Goal: Transaction & Acquisition: Purchase product/service

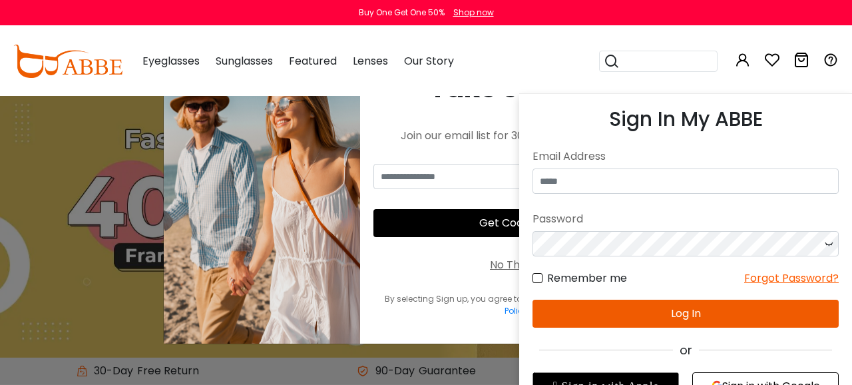
click at [745, 61] on icon at bounding box center [743, 60] width 16 height 16
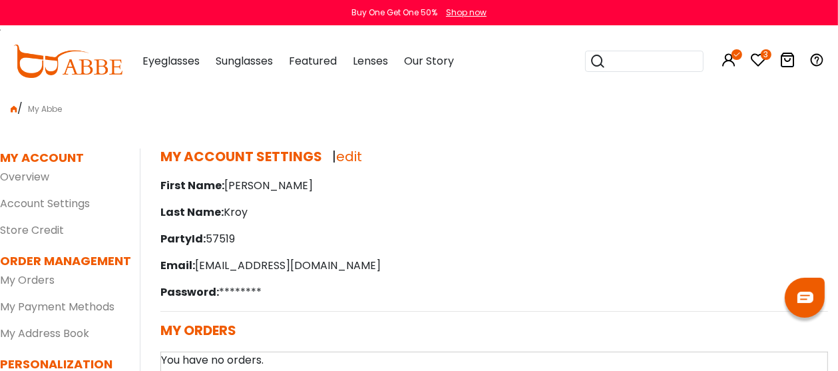
click at [471, 162] on h5 "MY ACCOUNT SETTINGS | edit" at bounding box center [495, 157] width 668 height 16
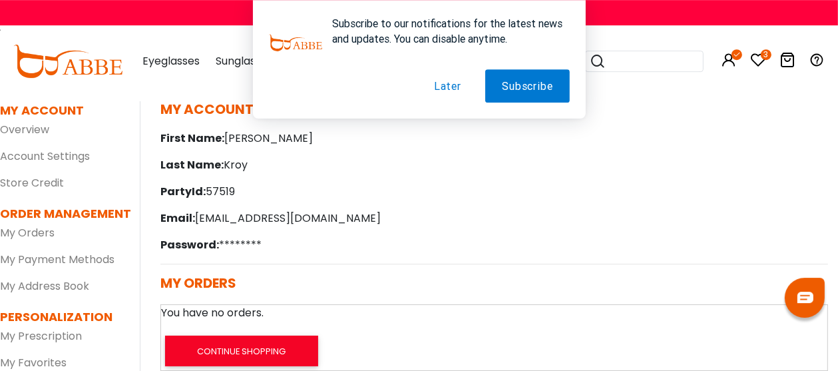
scroll to position [70, 0]
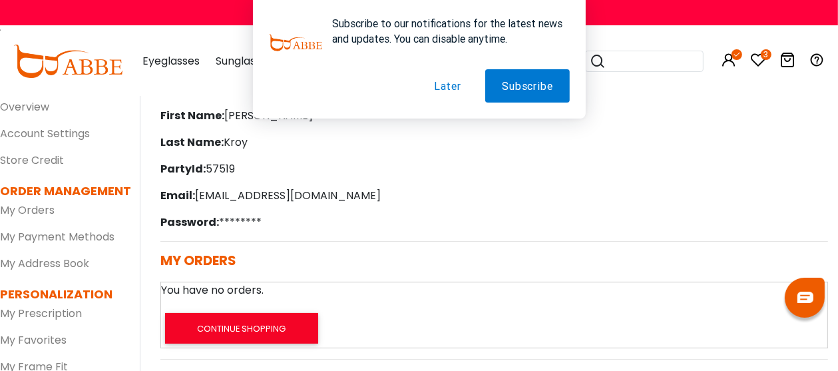
click at [446, 89] on button "Later" at bounding box center [448, 85] width 61 height 33
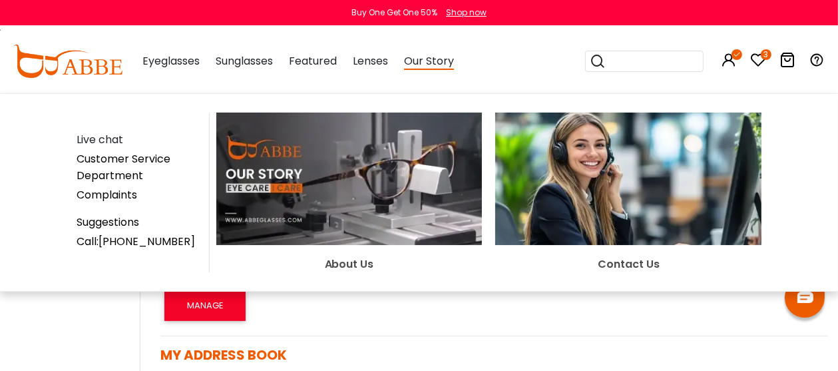
scroll to position [0, 0]
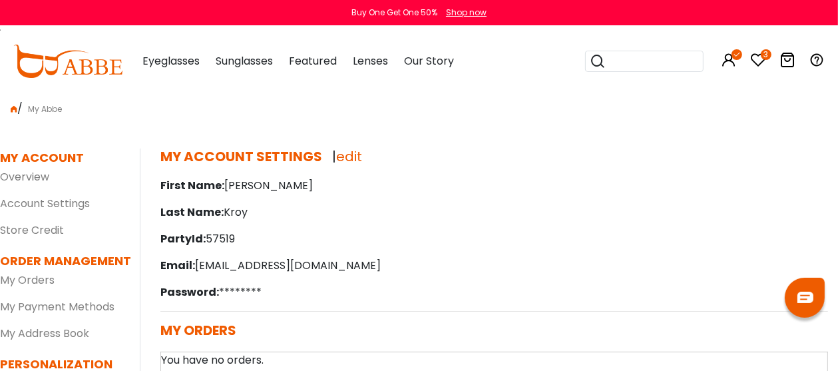
click at [550, 304] on div "MY ACCOUNT SETTINGS | edit First Name: Alex Last Name: Kroy PartyId: 57519 Emai…" at bounding box center [495, 230] width 688 height 163
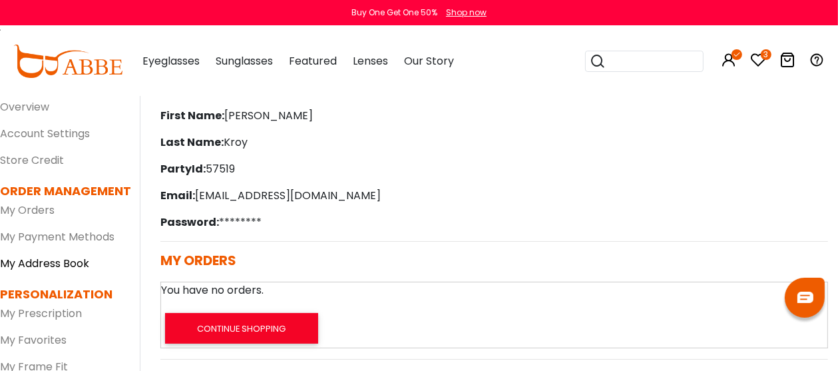
click at [65, 264] on link "My Address Book" at bounding box center [44, 263] width 89 height 15
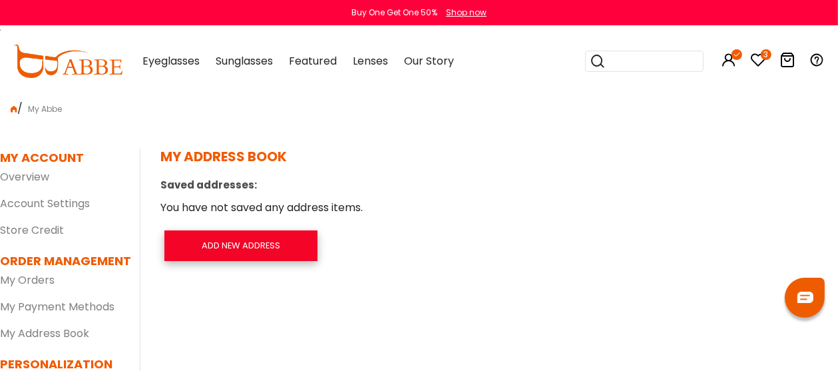
click at [260, 248] on link "Add new address" at bounding box center [240, 245] width 153 height 31
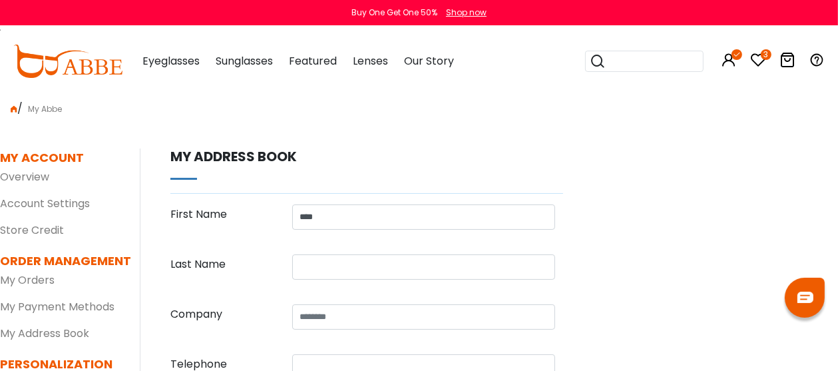
type input "****"
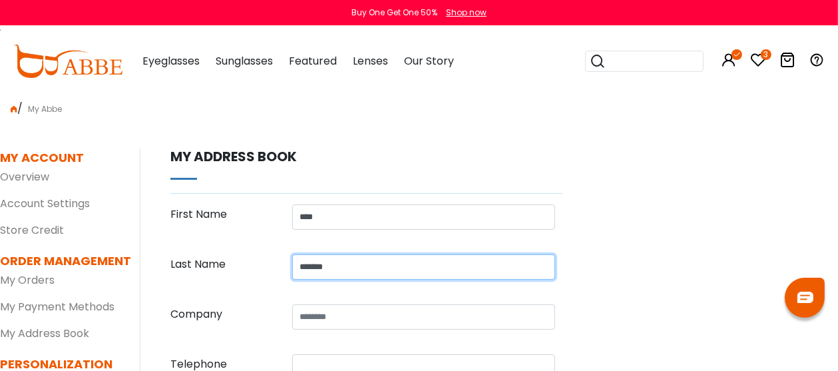
type input "*******"
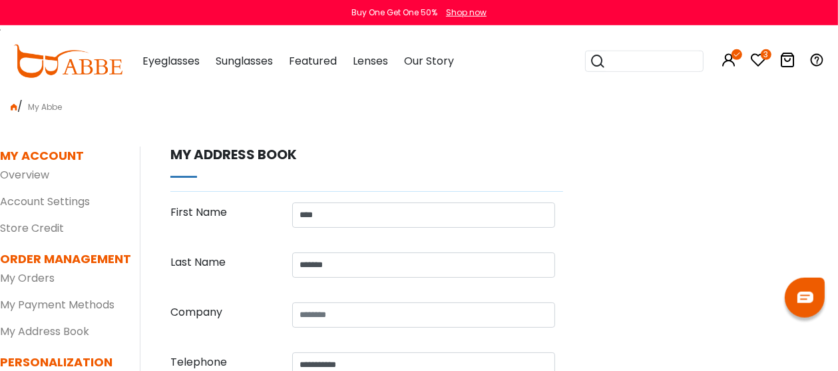
scroll to position [59, 0]
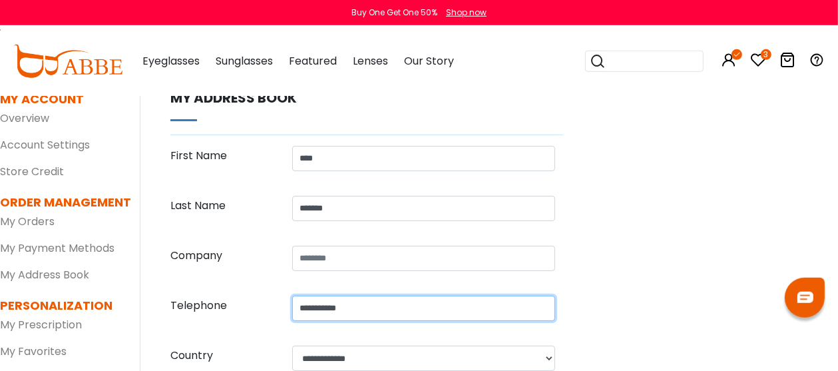
click at [336, 312] on input "**********" at bounding box center [423, 308] width 263 height 25
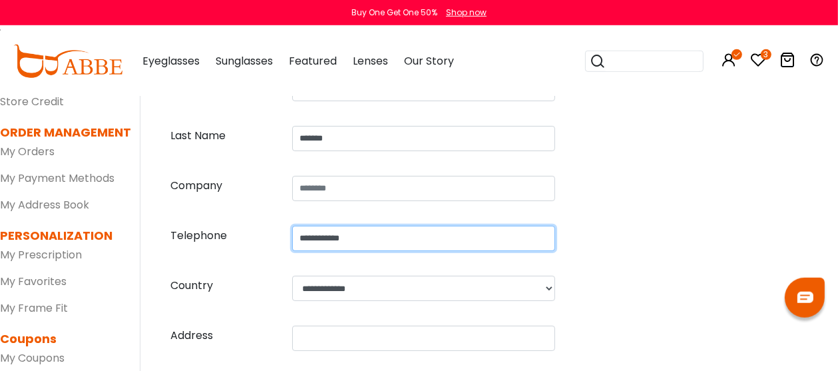
scroll to position [199, 0]
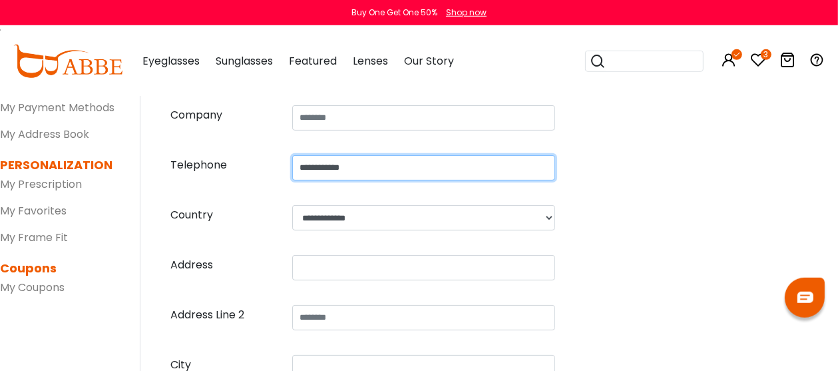
type input "**********"
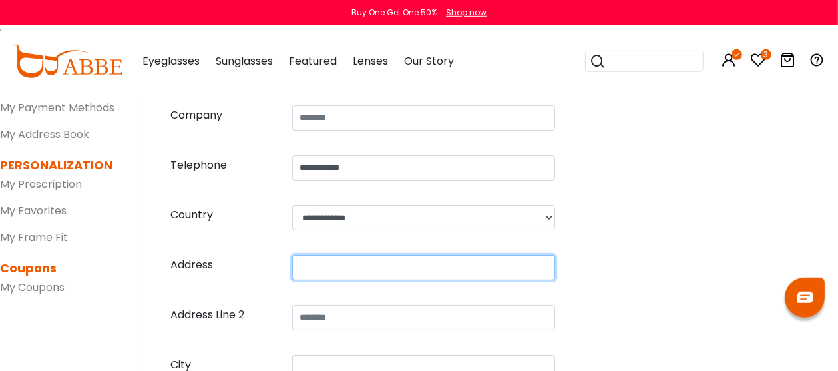
click at [326, 270] on input "text" at bounding box center [423, 267] width 263 height 25
type input "**********"
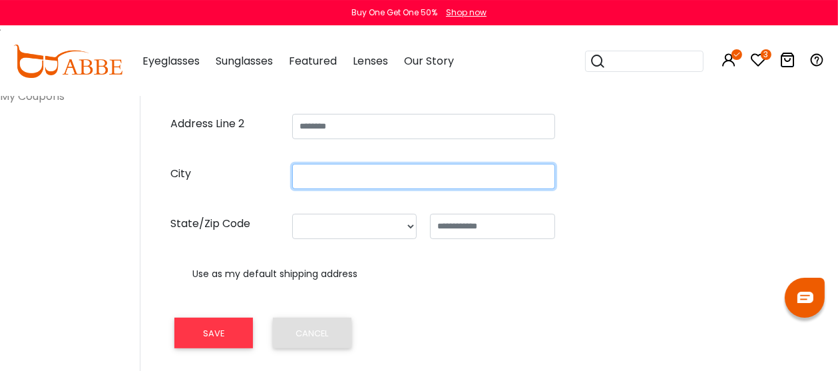
scroll to position [410, 0]
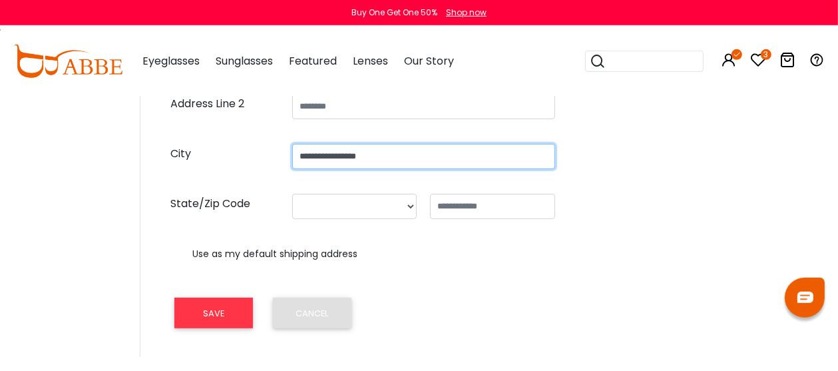
type input "**********"
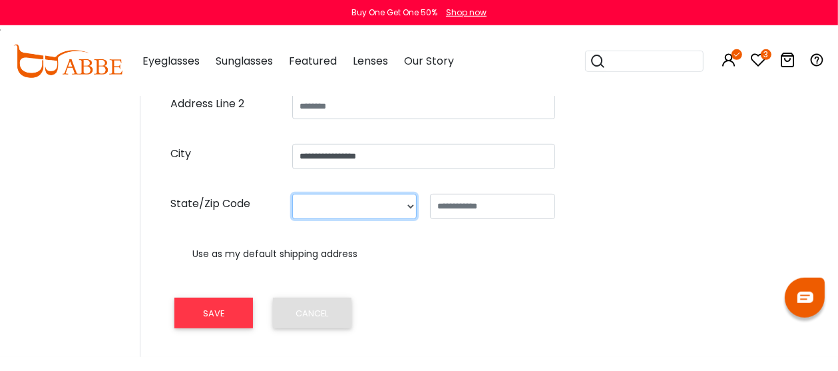
click at [406, 208] on select at bounding box center [354, 206] width 125 height 25
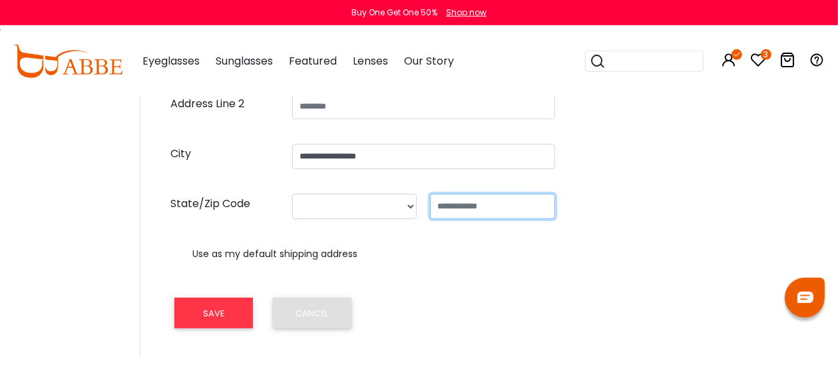
click at [452, 208] on input "text" at bounding box center [492, 206] width 125 height 25
type input "*****"
click at [420, 255] on div "Use as my default shipping address" at bounding box center [301, 260] width 263 height 33
type input "*****"
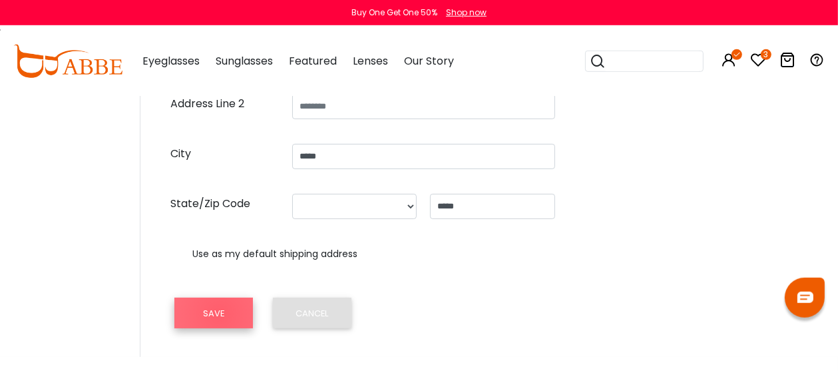
click at [219, 314] on button "SAVE" at bounding box center [213, 313] width 79 height 31
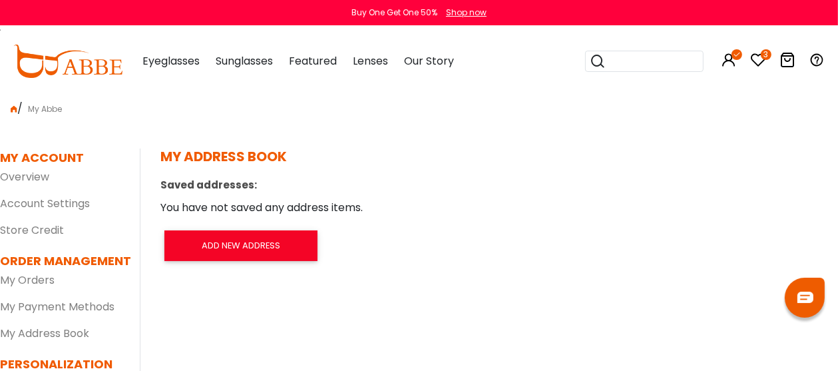
click at [761, 57] on icon at bounding box center [759, 60] width 16 height 16
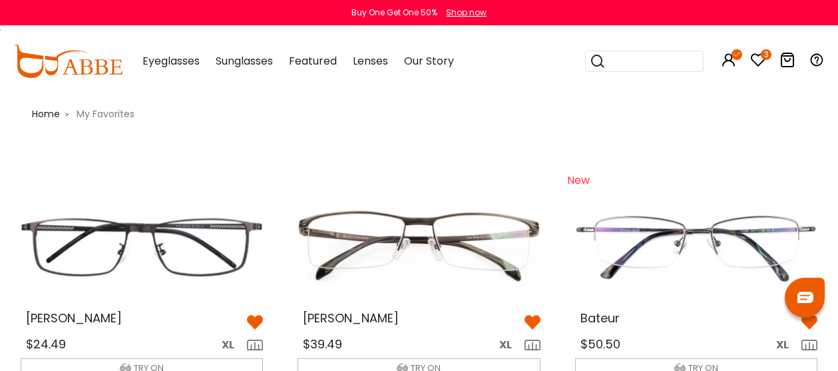
scroll to position [71, 0]
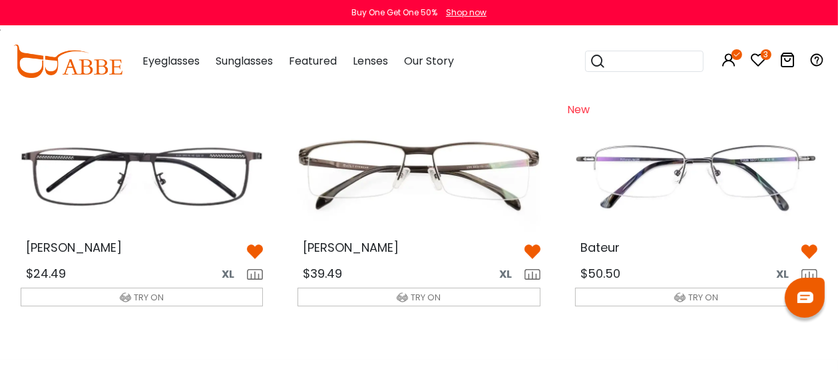
click at [434, 192] on img at bounding box center [419, 176] width 264 height 132
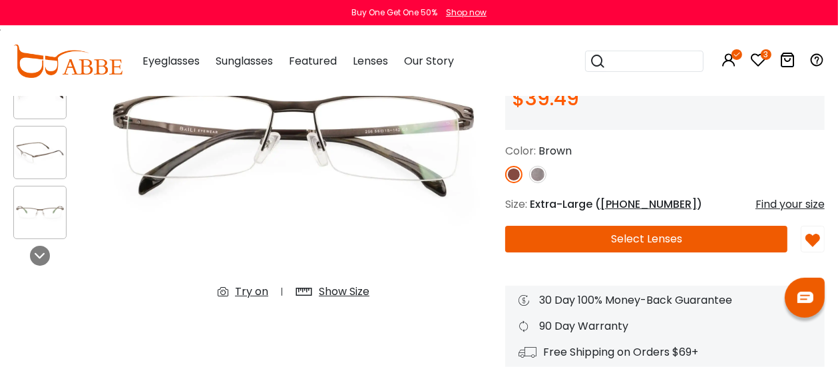
scroll to position [210, 0]
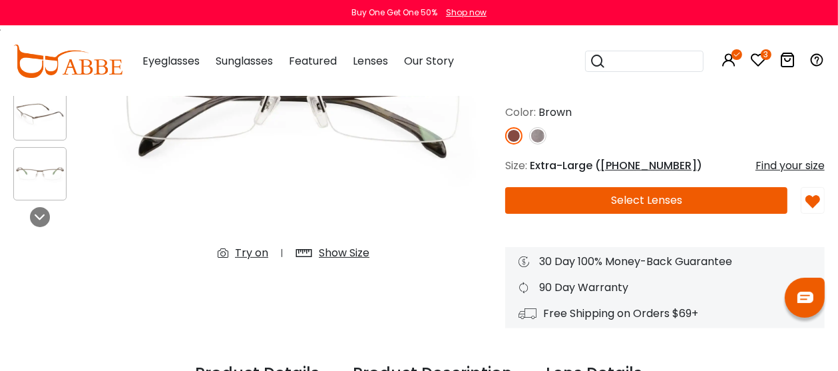
click at [334, 254] on div "Show Size" at bounding box center [344, 253] width 51 height 16
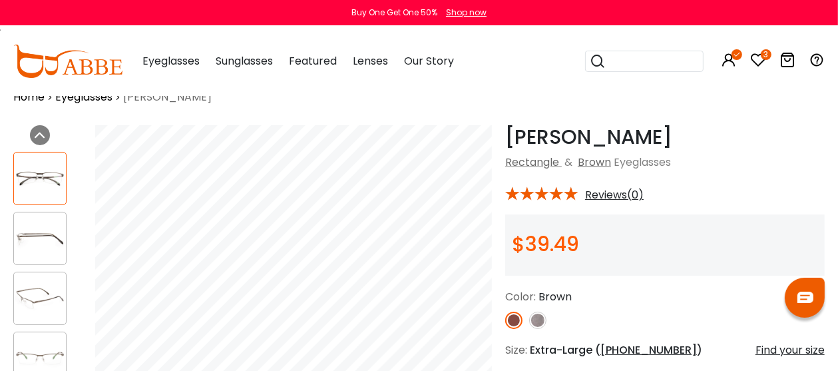
scroll to position [0, 0]
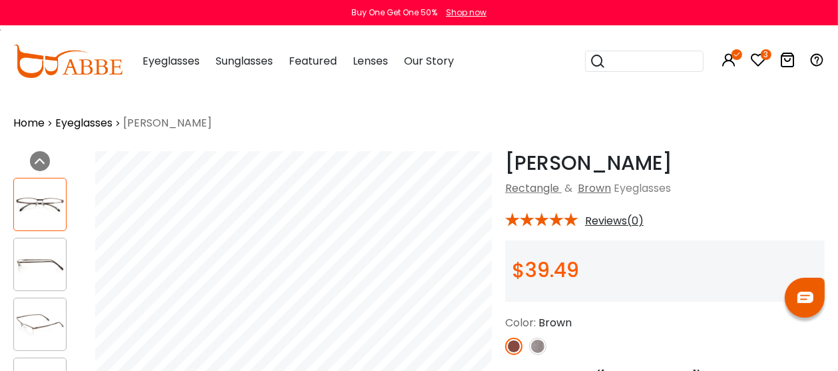
click at [755, 61] on icon at bounding box center [759, 60] width 16 height 16
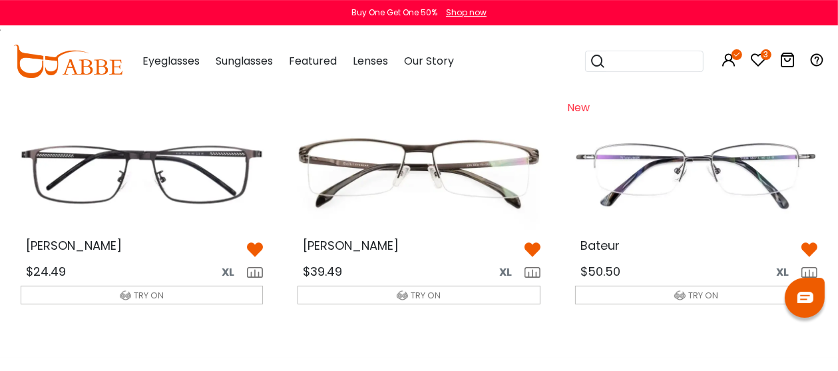
scroll to position [72, 0]
click at [687, 189] on img at bounding box center [697, 175] width 264 height 132
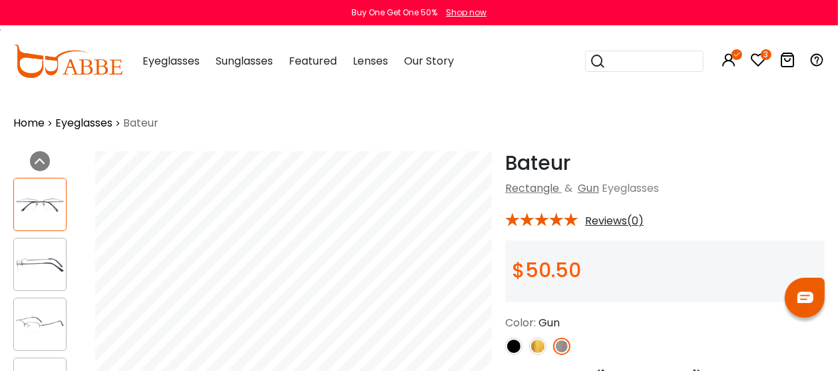
click at [759, 62] on icon at bounding box center [759, 60] width 16 height 16
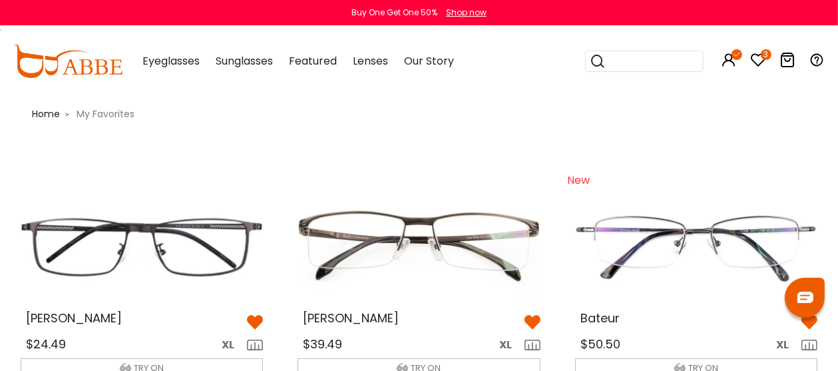
click at [169, 246] on img at bounding box center [142, 246] width 264 height 132
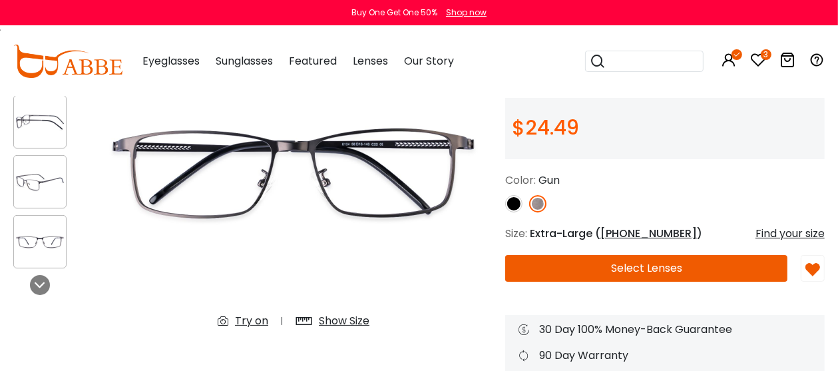
scroll to position [143, 0]
click at [347, 320] on div "Show Size" at bounding box center [344, 321] width 51 height 16
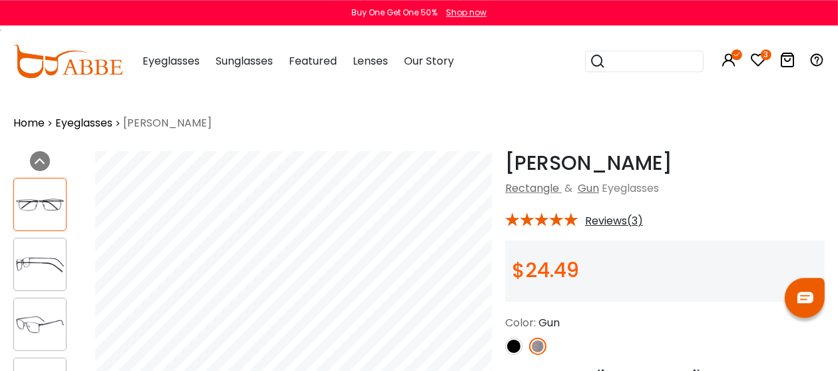
scroll to position [0, 0]
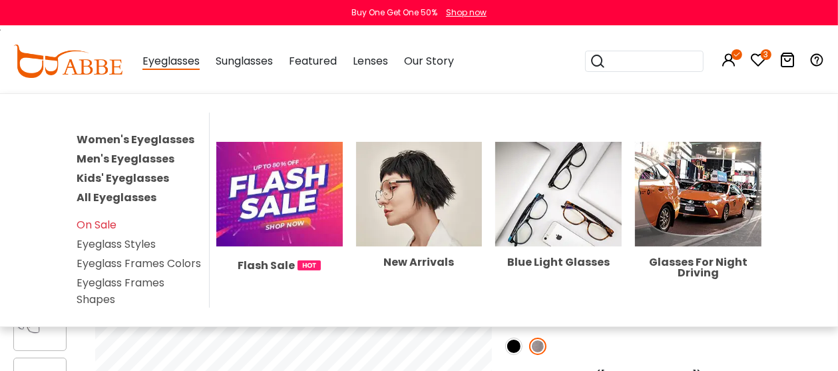
click at [176, 65] on span "Eyeglasses" at bounding box center [171, 61] width 57 height 17
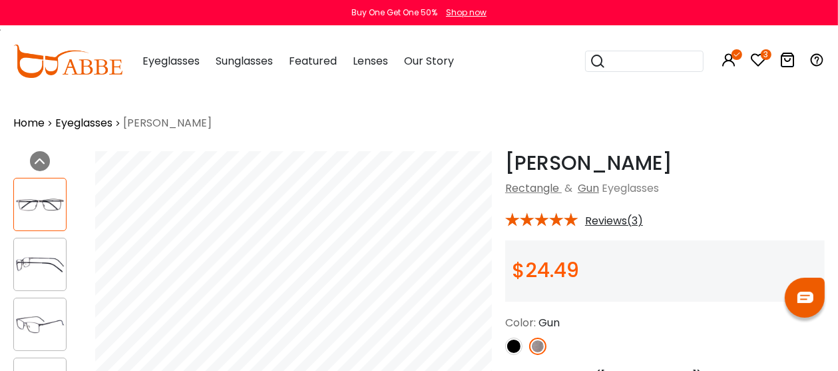
click at [79, 125] on link "Eyeglasses" at bounding box center [83, 123] width 57 height 16
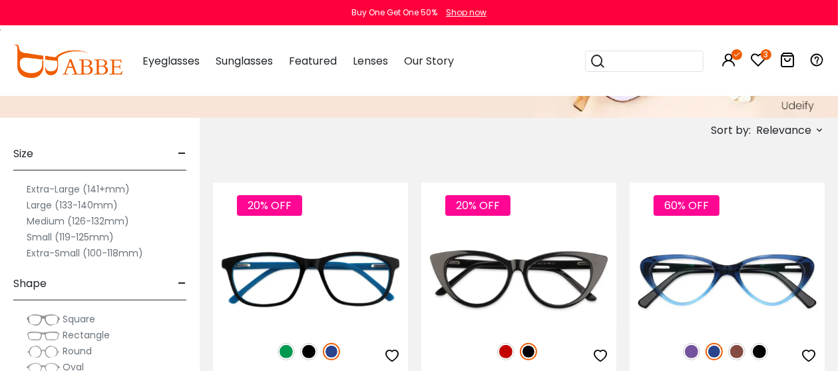
scroll to position [211, 0]
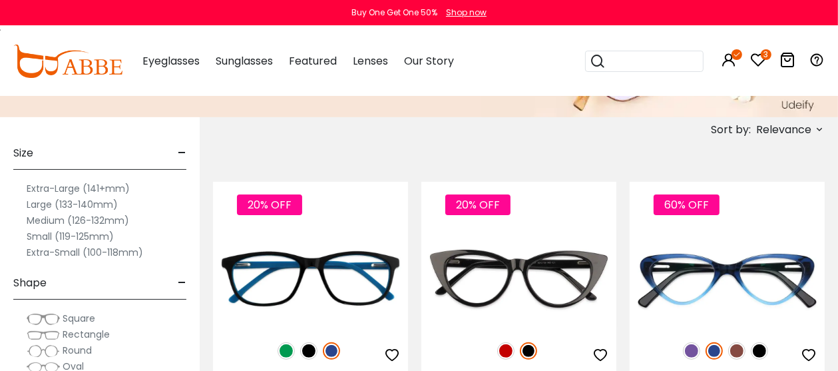
click at [67, 188] on label "Extra-Large (141+mm)" at bounding box center [78, 188] width 103 height 16
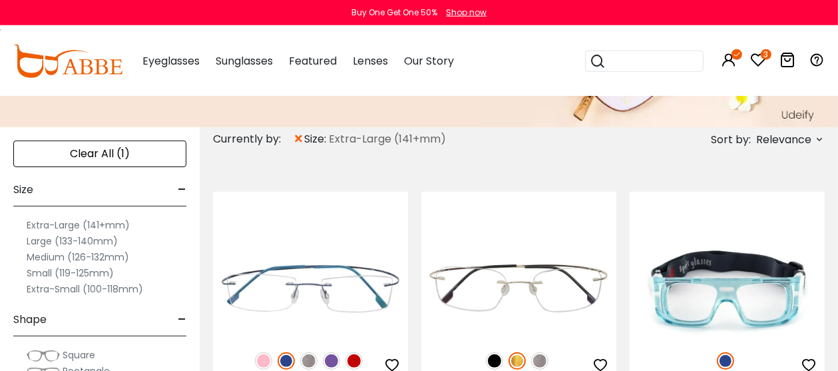
scroll to position [210, 0]
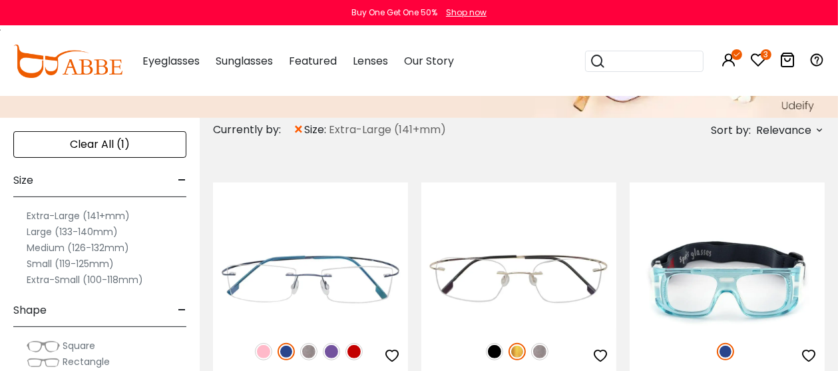
click at [93, 217] on label "Extra-Large (141+mm)" at bounding box center [78, 216] width 103 height 16
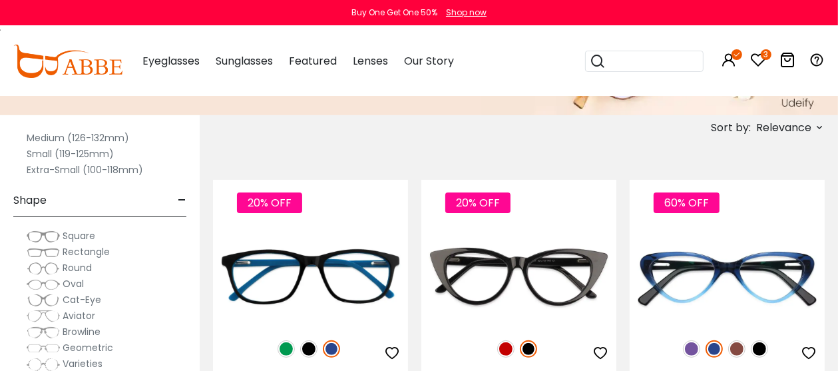
scroll to position [89, 0]
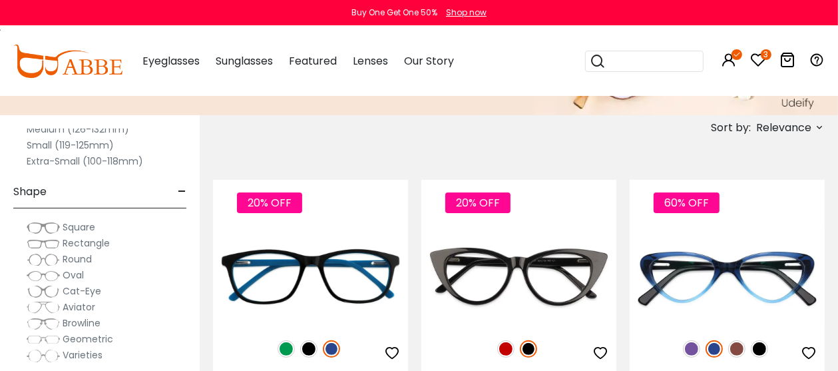
click at [92, 244] on span "Rectangle" at bounding box center [86, 242] width 47 height 13
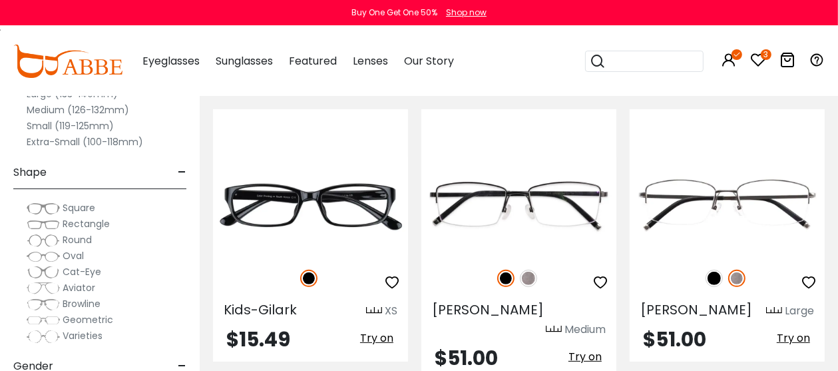
scroll to position [213, 0]
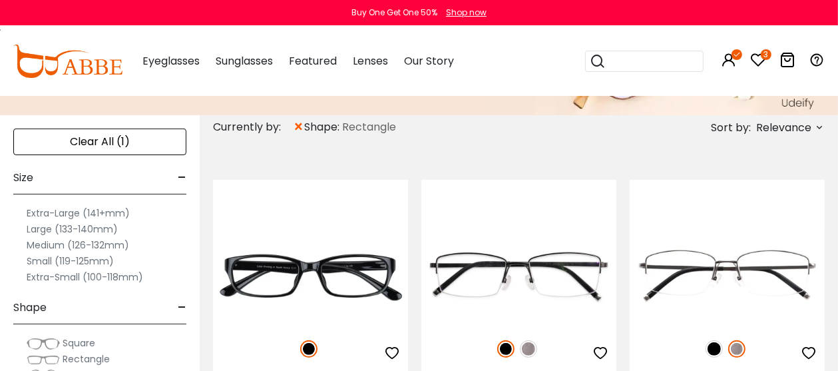
click at [90, 214] on label "Extra-Large (141+mm)" at bounding box center [78, 213] width 103 height 16
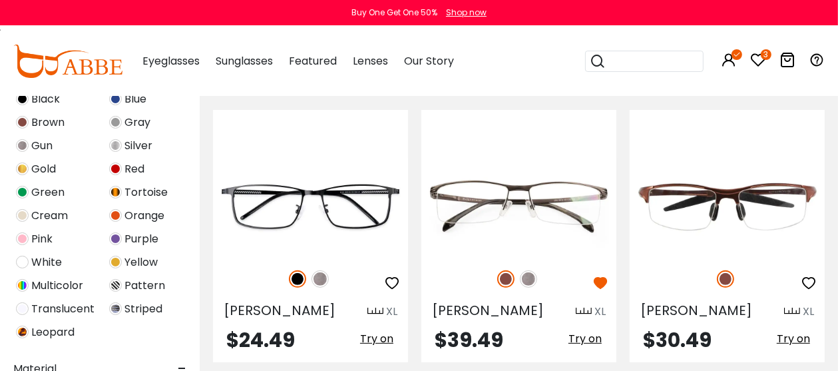
scroll to position [358, 0]
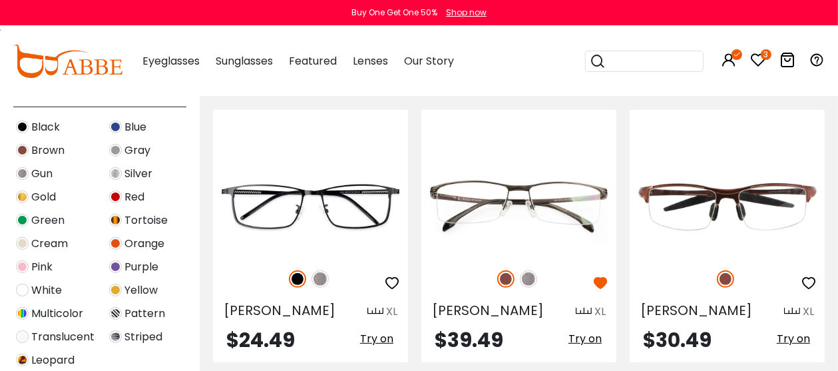
click at [23, 151] on img at bounding box center [22, 150] width 13 height 13
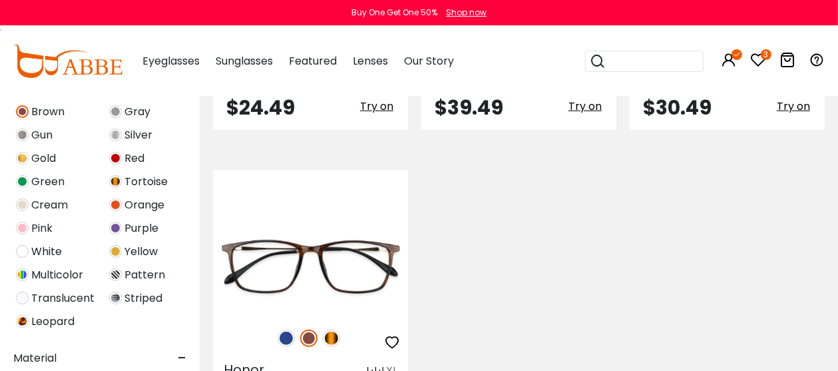
scroll to position [358, 0]
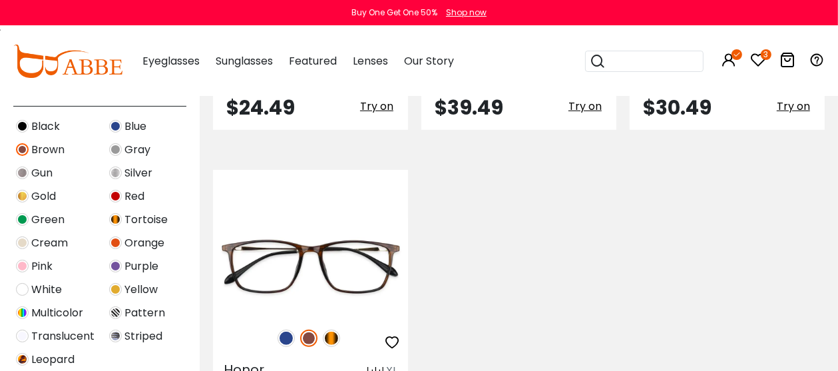
click at [22, 127] on img at bounding box center [22, 126] width 13 height 13
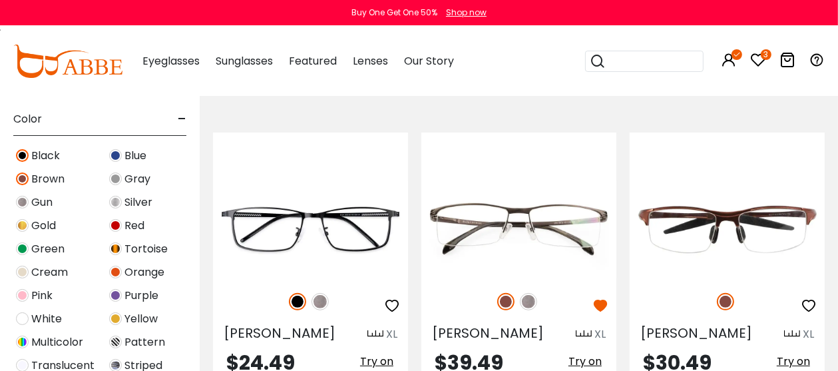
scroll to position [358, 0]
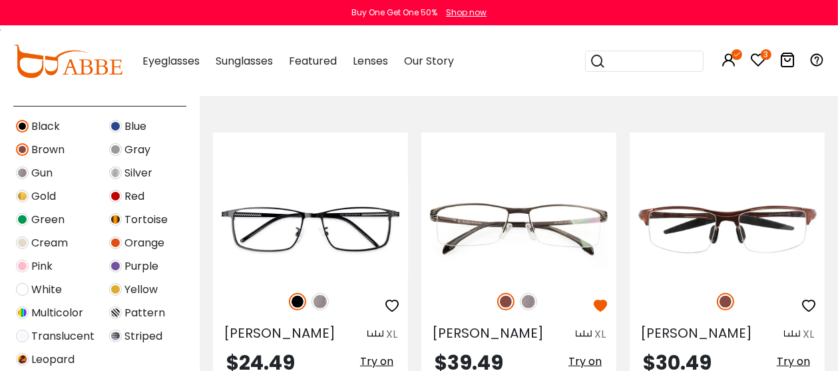
click at [24, 172] on img at bounding box center [22, 172] width 13 height 13
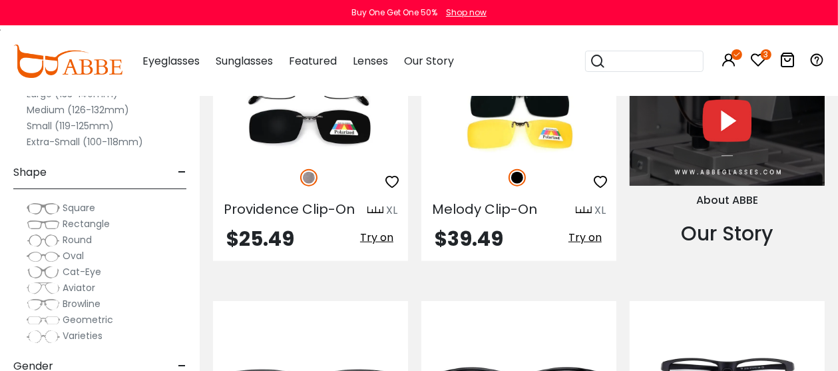
scroll to position [1649, 0]
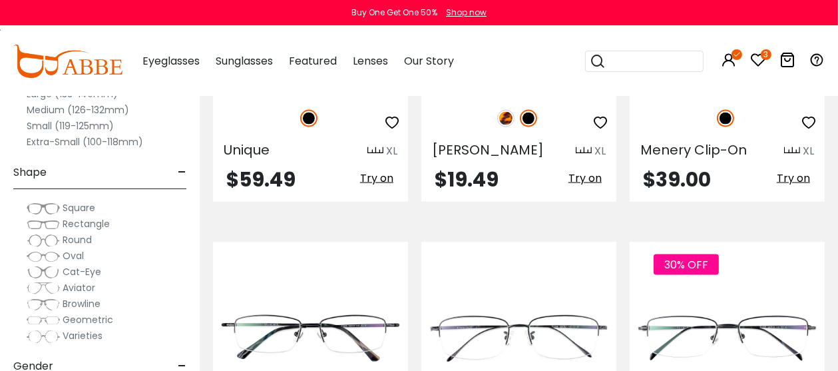
click at [194, 296] on div "Clear All (5) Size - Extra-Large (141+mm) Large (133-140mm) Medium (126-132mm) …" at bounding box center [100, 175] width 200 height 391
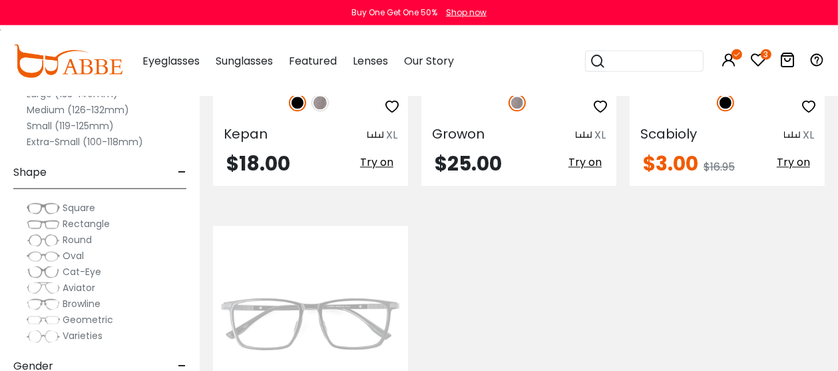
scroll to position [2531, 0]
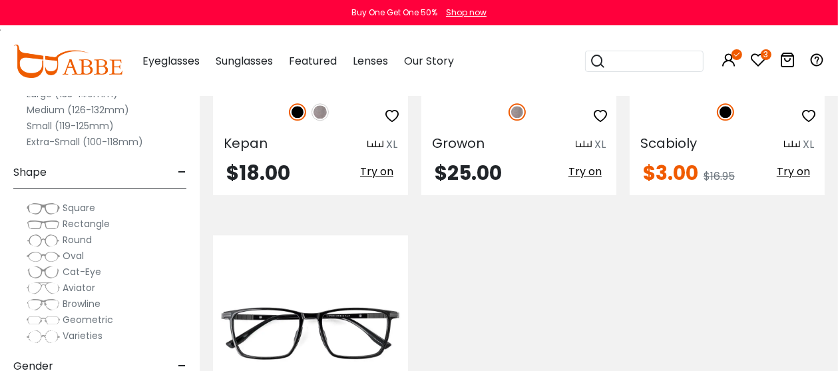
click at [182, 173] on span "-" at bounding box center [182, 173] width 9 height 32
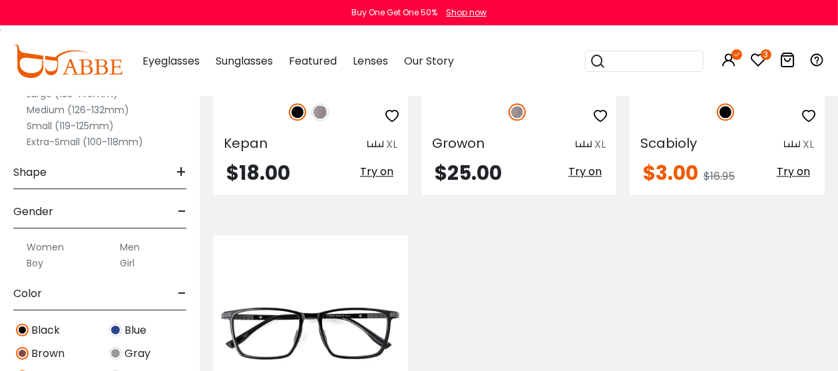
click at [132, 246] on label "Men" at bounding box center [130, 247] width 20 height 16
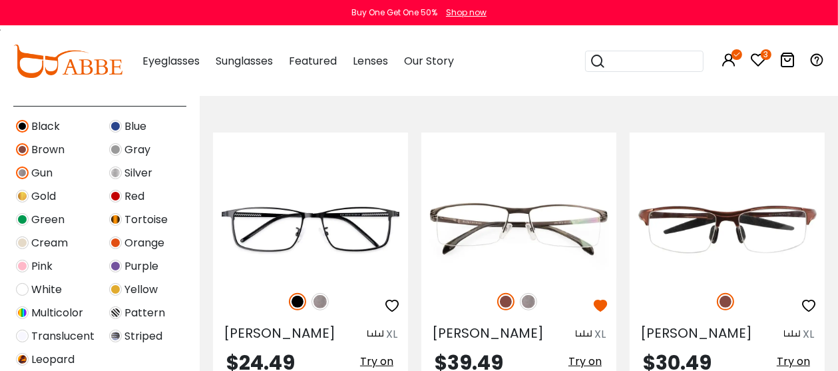
scroll to position [448, 0]
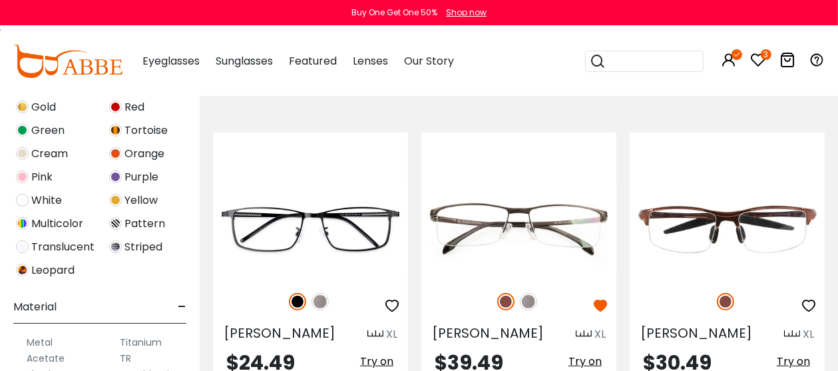
click at [20, 268] on img at bounding box center [22, 270] width 13 height 13
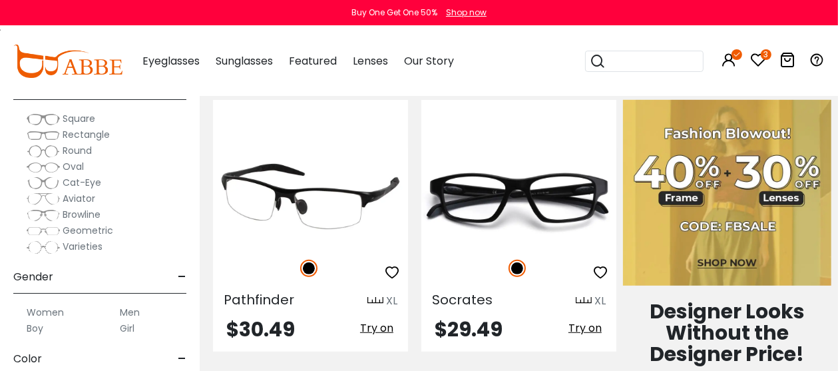
scroll to position [703, 0]
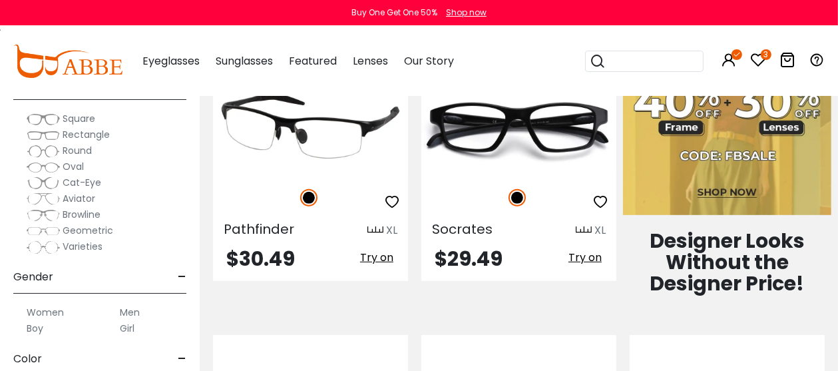
click at [378, 230] on img at bounding box center [376, 231] width 16 height 10
click at [302, 135] on img at bounding box center [310, 125] width 195 height 97
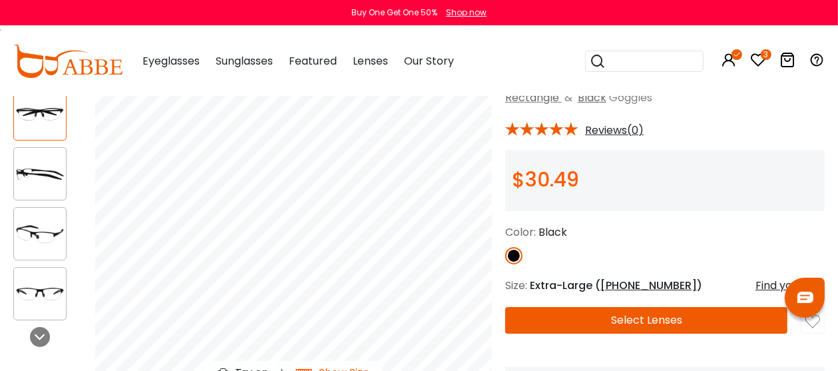
scroll to position [2, 0]
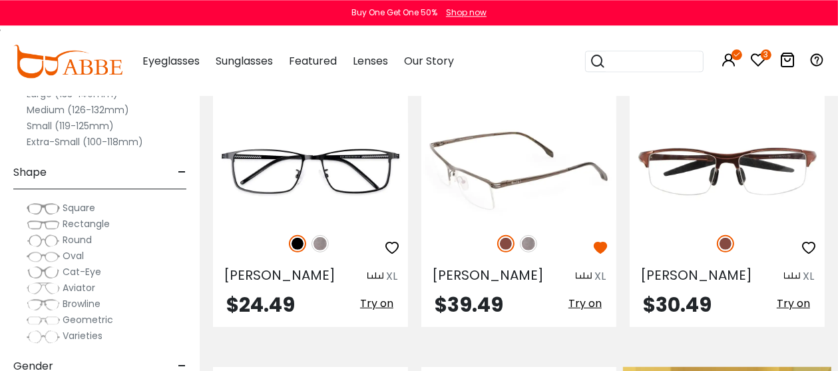
scroll to position [354, 0]
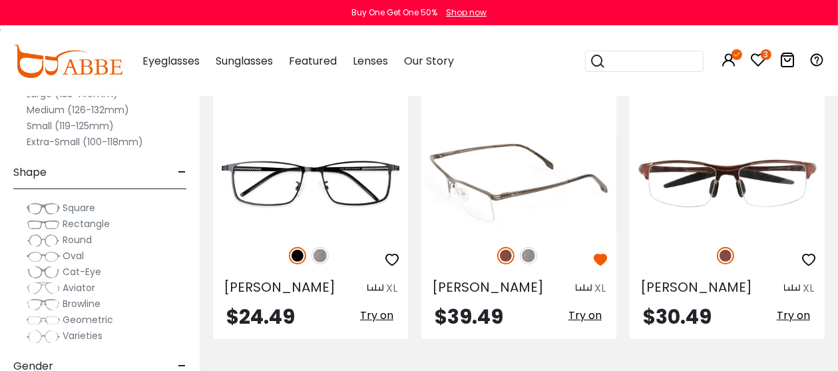
click at [484, 208] on img at bounding box center [519, 183] width 195 height 97
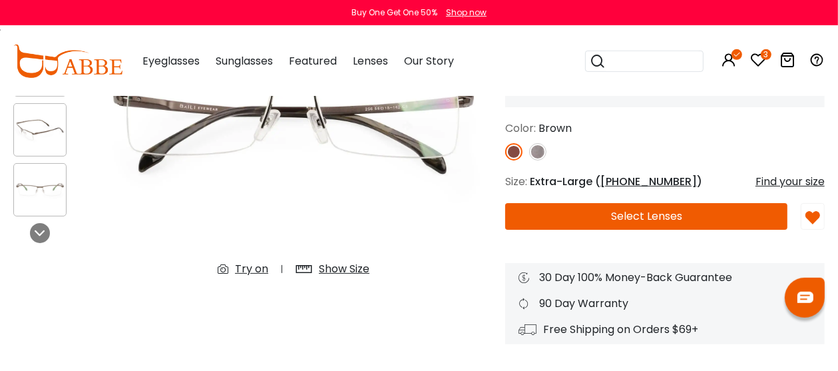
scroll to position [213, 0]
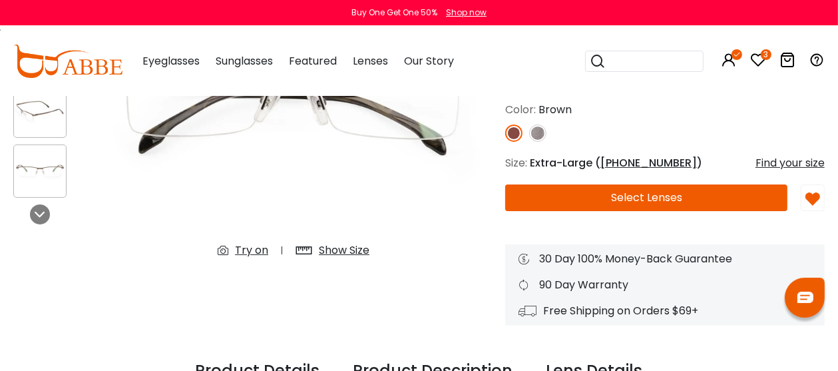
click at [328, 248] on div "Show Size" at bounding box center [344, 250] width 51 height 16
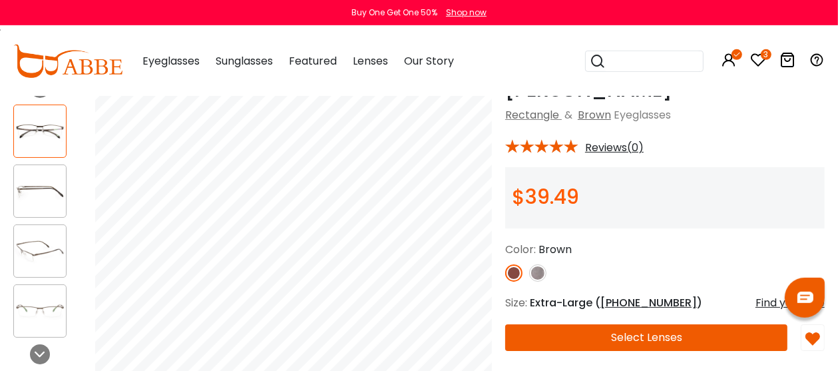
scroll to position [72, 0]
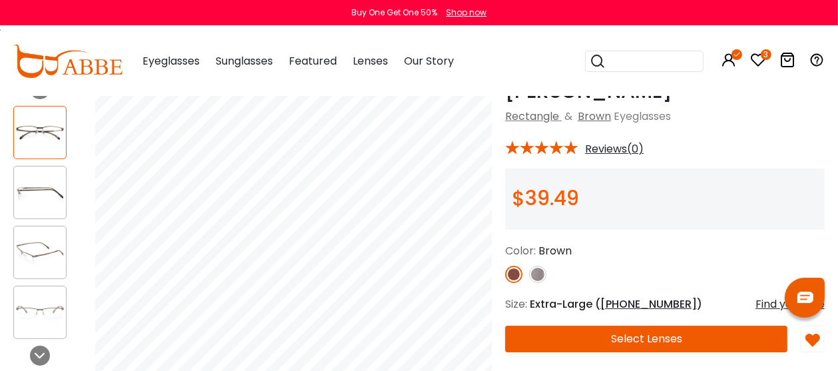
click at [759, 64] on icon at bounding box center [759, 60] width 16 height 16
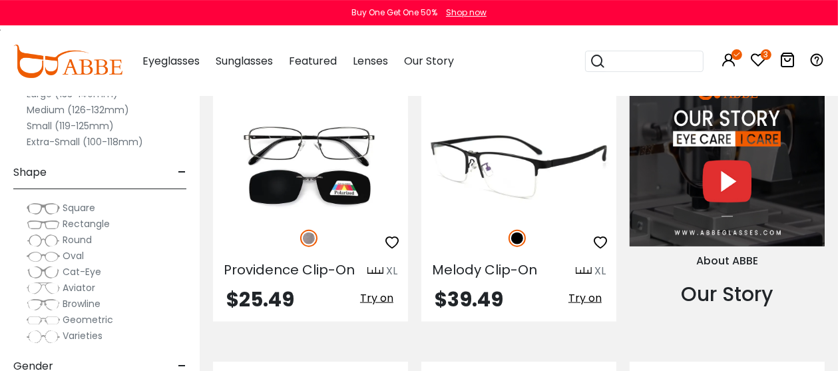
scroll to position [1231, 0]
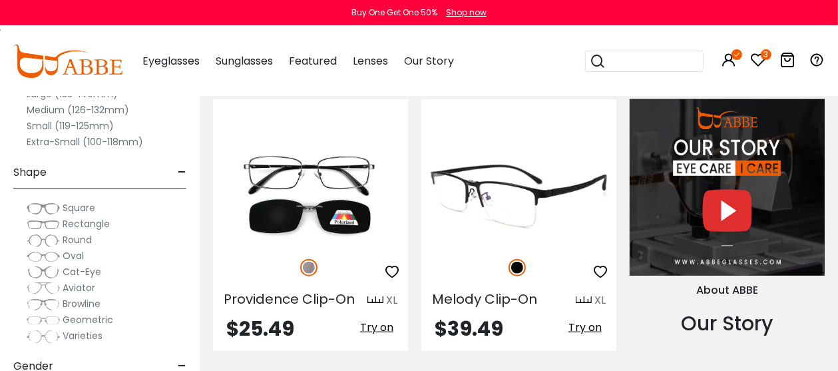
click at [515, 209] on img at bounding box center [519, 195] width 195 height 97
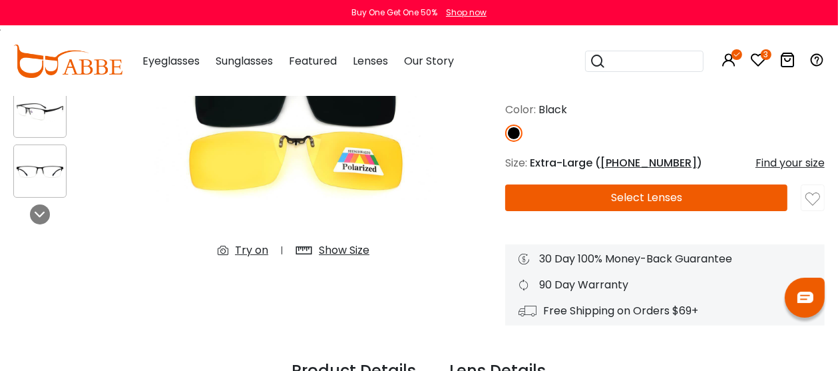
click at [344, 252] on div "Show Size" at bounding box center [344, 250] width 51 height 16
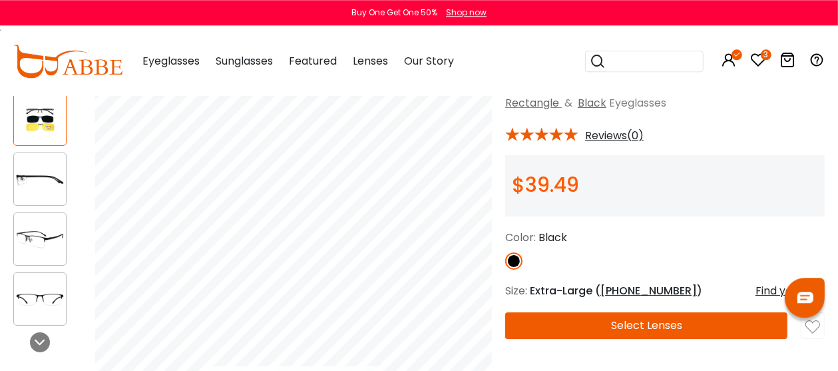
scroll to position [72, 0]
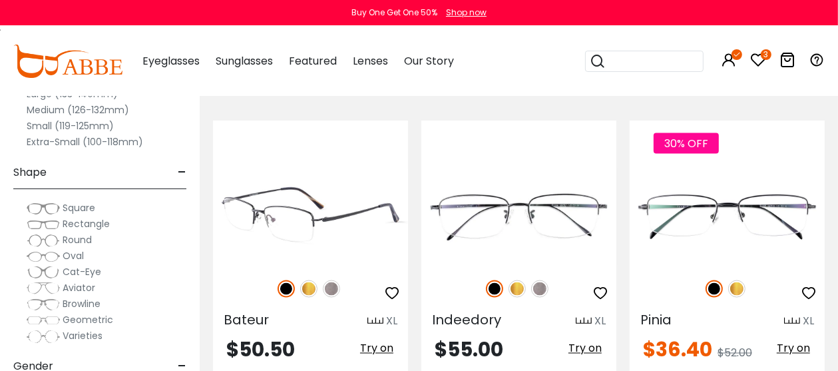
scroll to position [1865, 0]
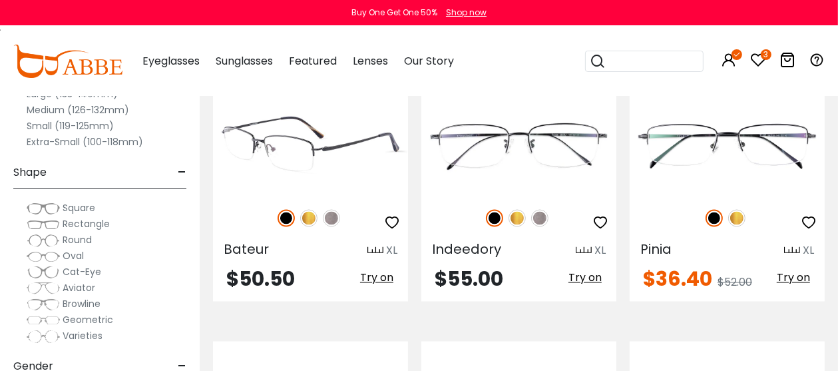
click at [328, 151] on img at bounding box center [310, 146] width 195 height 97
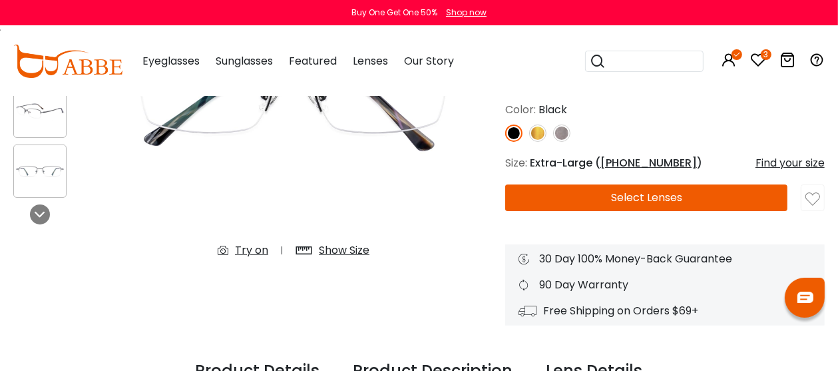
click at [342, 254] on div "Show Size" at bounding box center [344, 250] width 51 height 16
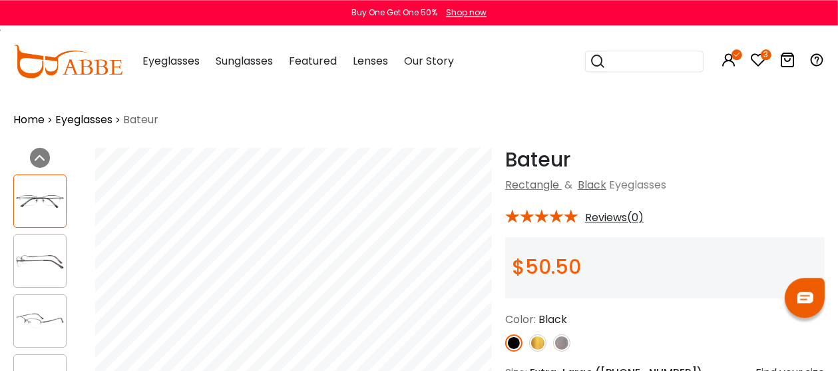
scroll to position [2, 0]
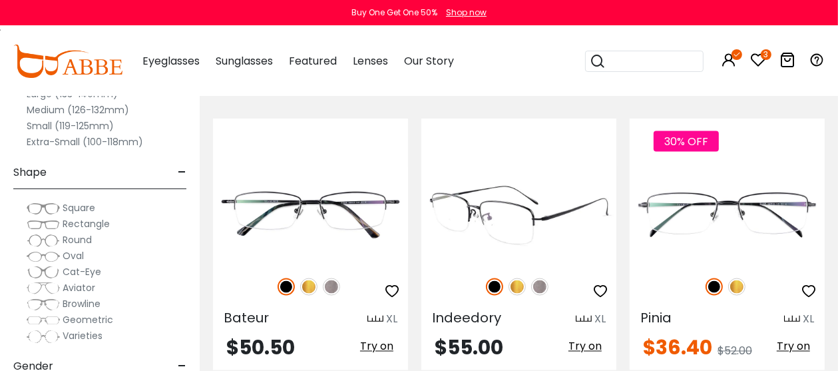
scroll to position [1797, 0]
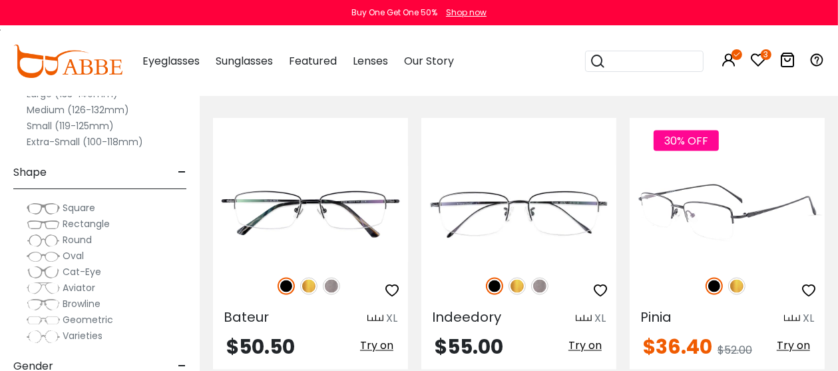
click at [697, 316] on div "Pinia XL" at bounding box center [727, 316] width 195 height 21
click at [731, 214] on img at bounding box center [727, 214] width 195 height 97
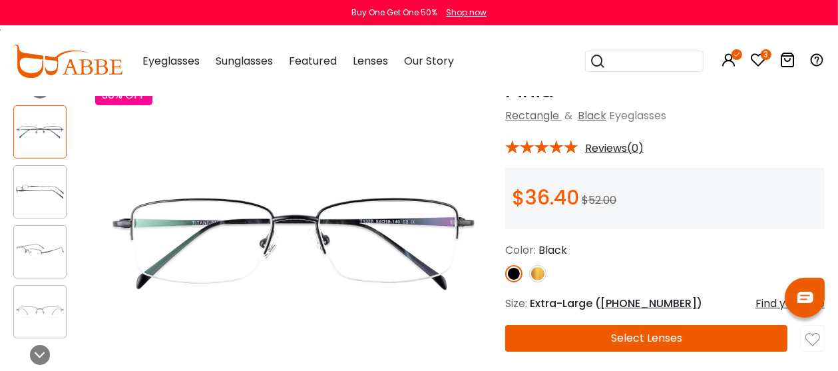
scroll to position [213, 0]
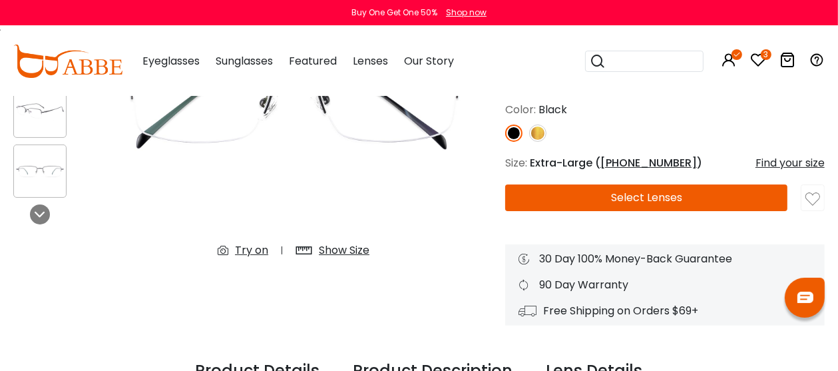
click at [348, 254] on div "Show Size" at bounding box center [344, 250] width 51 height 16
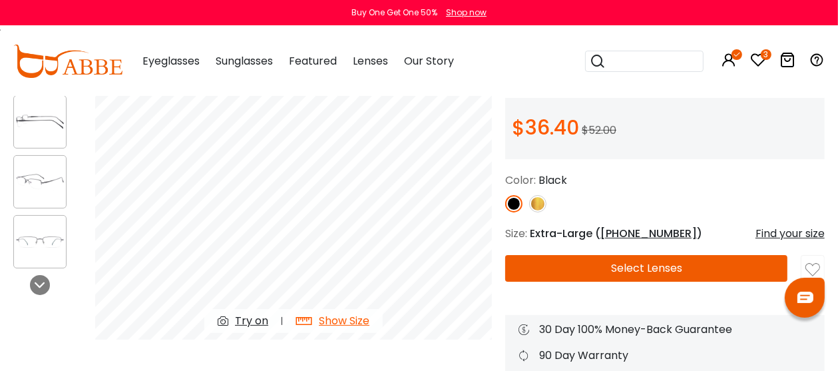
scroll to position [72, 0]
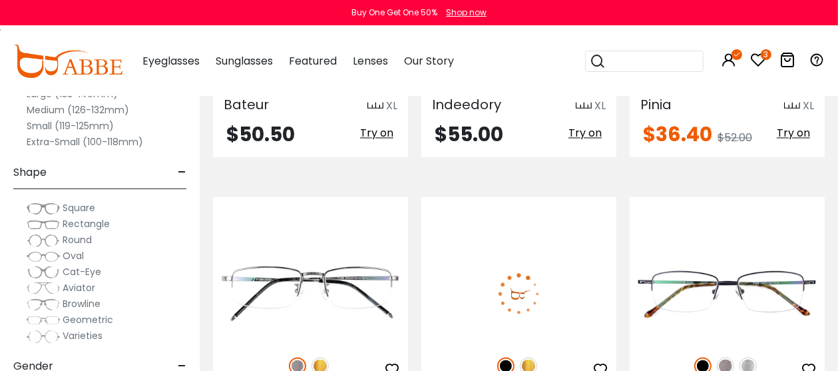
scroll to position [2150, 0]
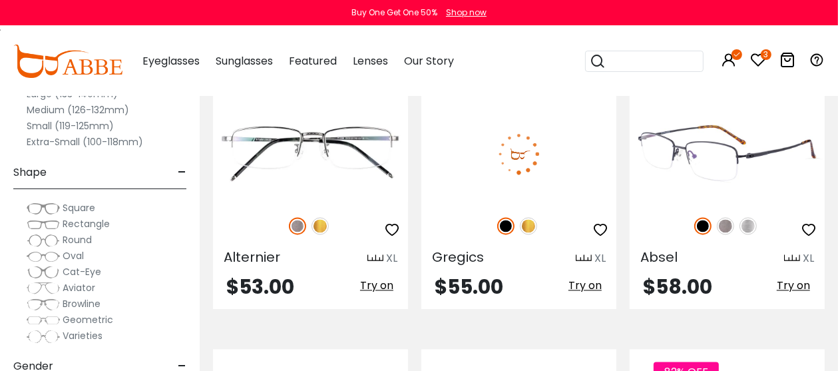
click at [740, 165] on img at bounding box center [727, 153] width 195 height 97
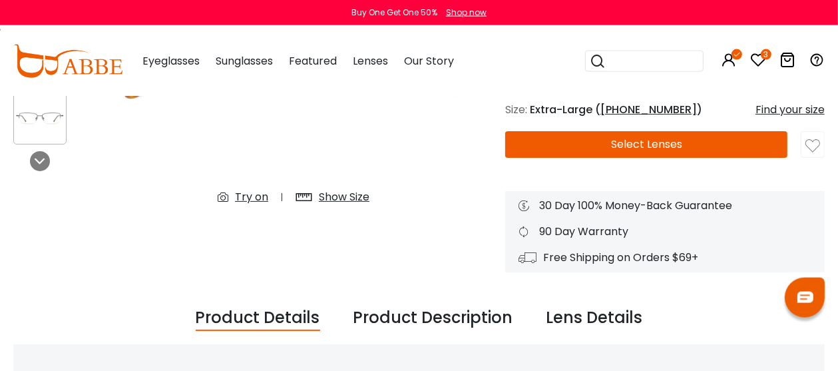
scroll to position [210, 0]
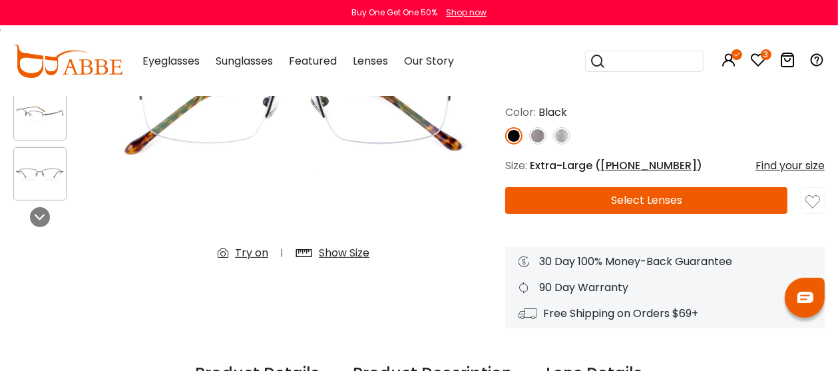
click at [350, 255] on div "Show Size" at bounding box center [344, 253] width 51 height 16
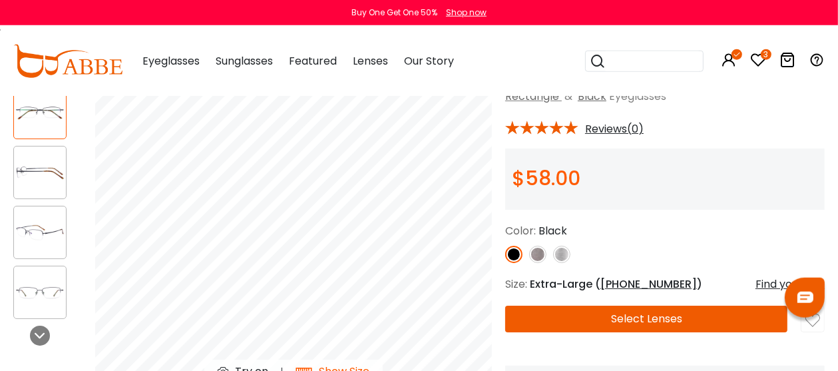
scroll to position [70, 0]
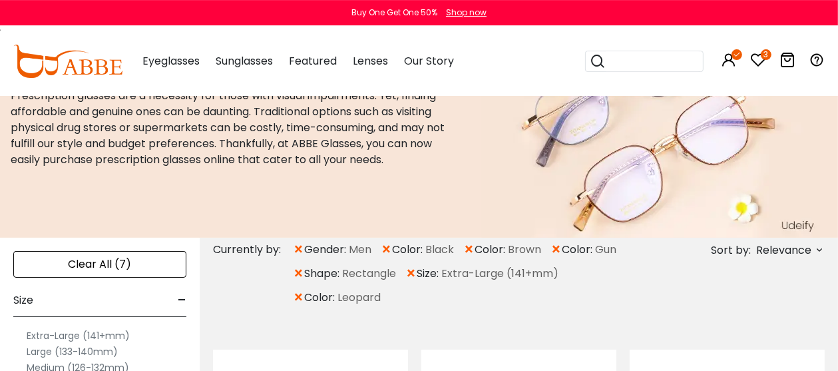
scroll to position [141, 0]
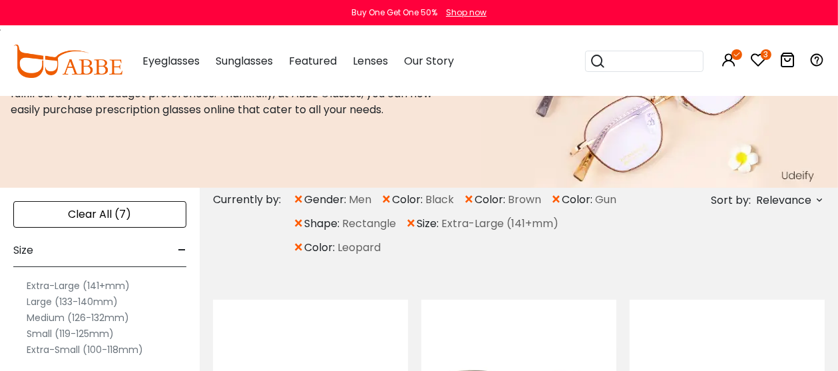
click at [773, 201] on span "Relevance" at bounding box center [784, 200] width 55 height 24
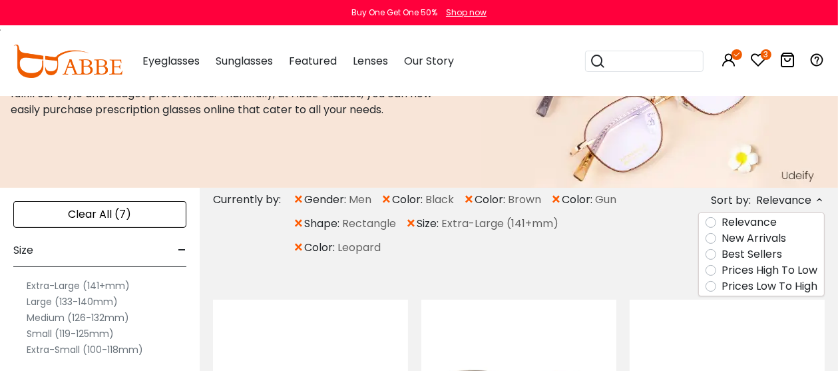
click at [749, 285] on label "Prices Low To High" at bounding box center [770, 286] width 96 height 16
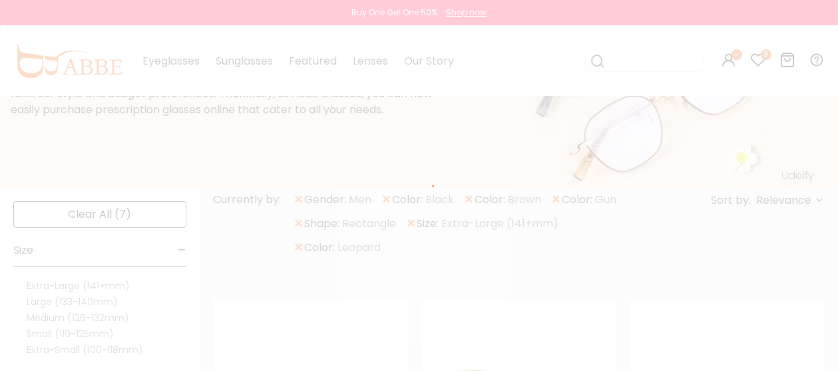
scroll to position [66, 0]
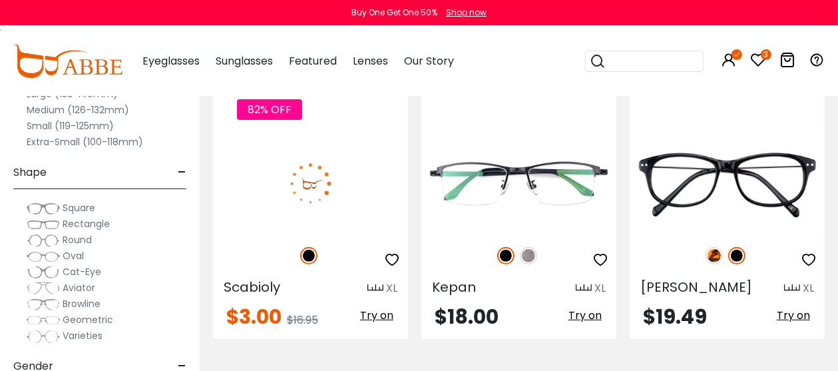
scroll to position [354, 0]
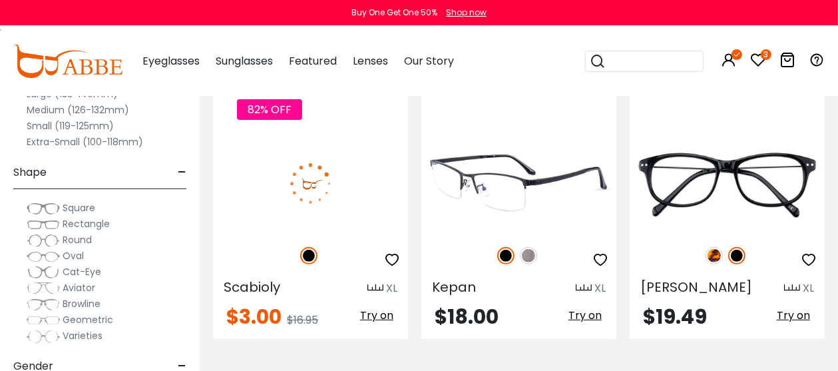
click at [526, 248] on img at bounding box center [528, 255] width 17 height 17
click at [505, 250] on img at bounding box center [505, 255] width 17 height 17
click at [529, 253] on img at bounding box center [528, 255] width 17 height 17
click at [510, 255] on img at bounding box center [505, 255] width 17 height 17
click at [529, 204] on img at bounding box center [519, 183] width 195 height 97
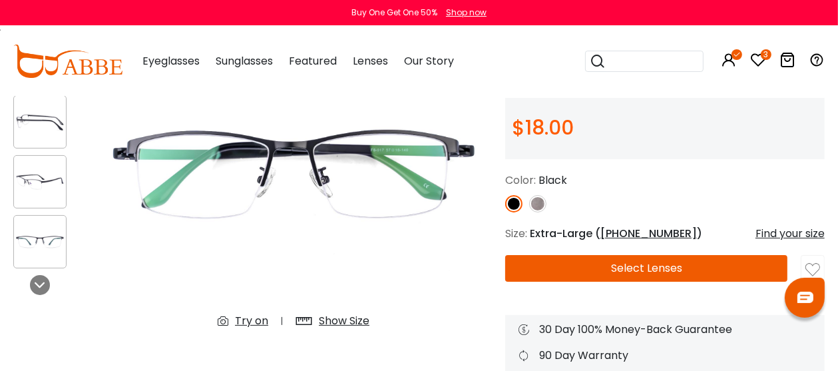
click at [347, 318] on div "Show Size" at bounding box center [344, 321] width 51 height 16
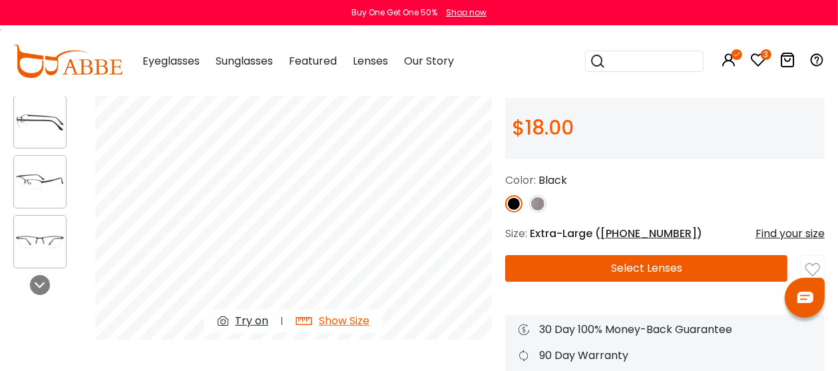
scroll to position [72, 0]
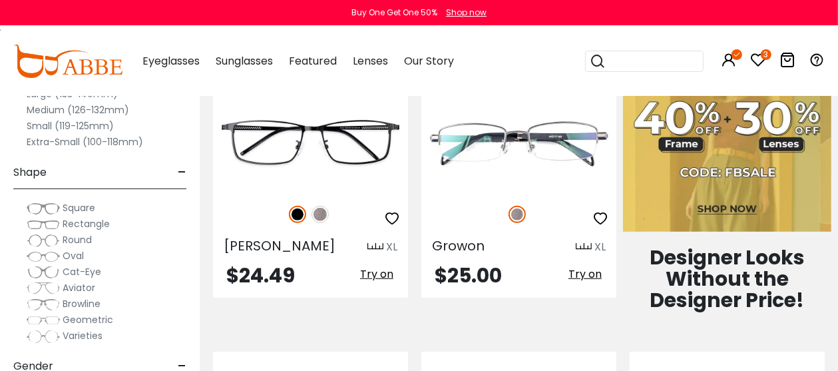
scroll to position [690, 0]
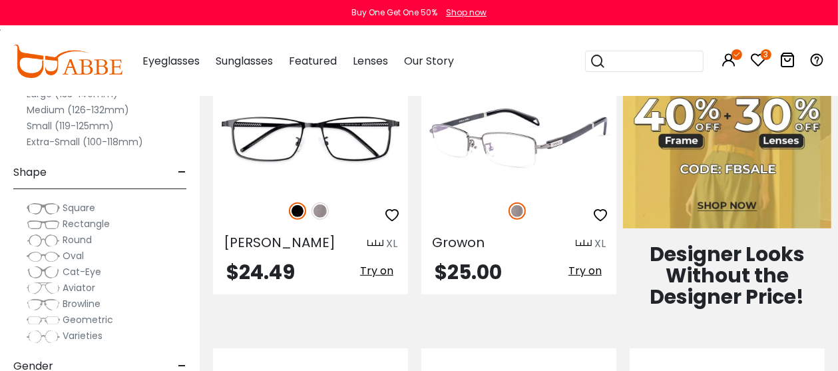
click at [579, 243] on img at bounding box center [584, 244] width 16 height 10
click at [603, 244] on div "XL" at bounding box center [600, 244] width 11 height 16
click at [520, 250] on div "Growon XL" at bounding box center [519, 240] width 195 height 21
click at [517, 152] on img at bounding box center [519, 139] width 195 height 97
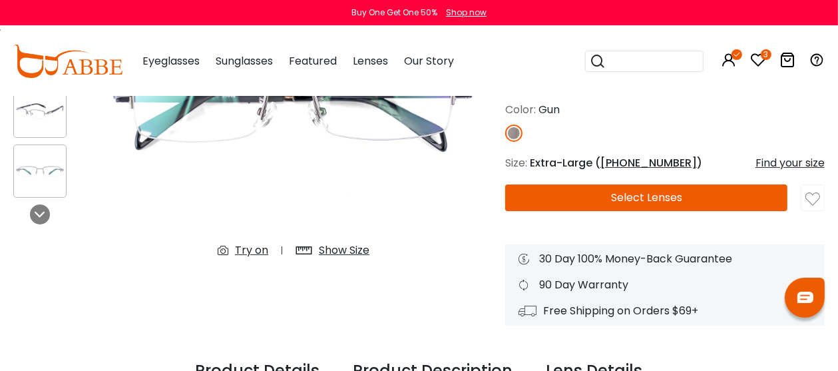
click at [369, 249] on div "Show Size" at bounding box center [332, 250] width 101 height 24
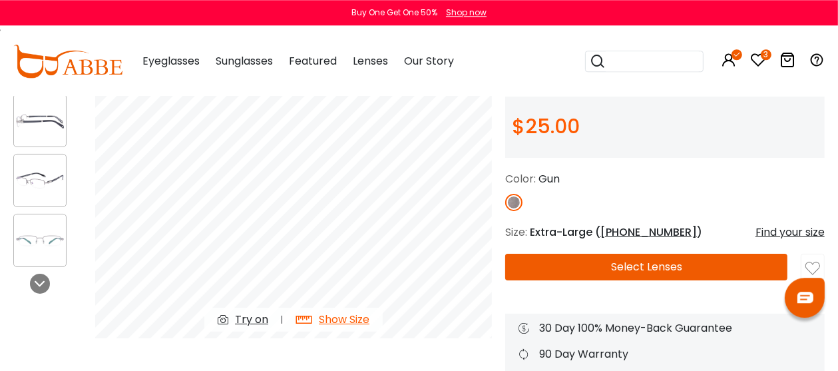
scroll to position [2, 0]
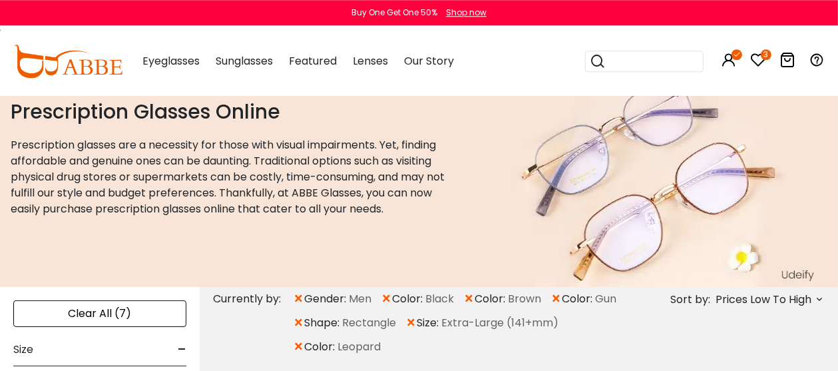
scroll to position [70, 0]
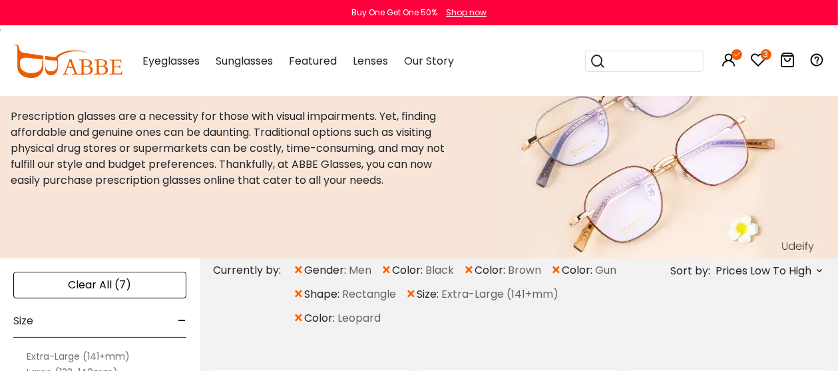
click at [298, 318] on span "×" at bounding box center [298, 318] width 11 height 24
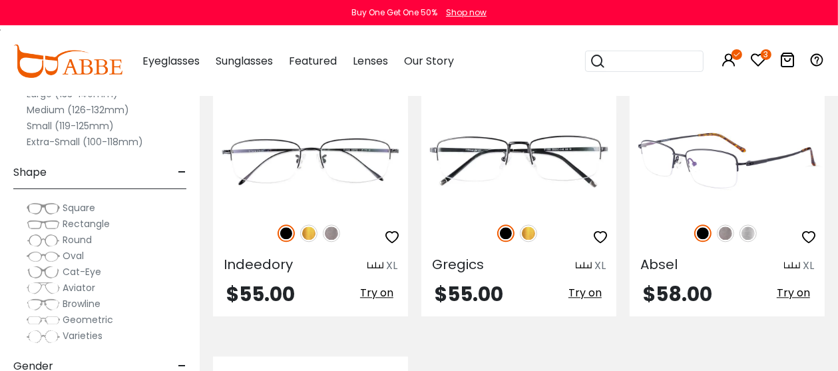
scroll to position [2323, 0]
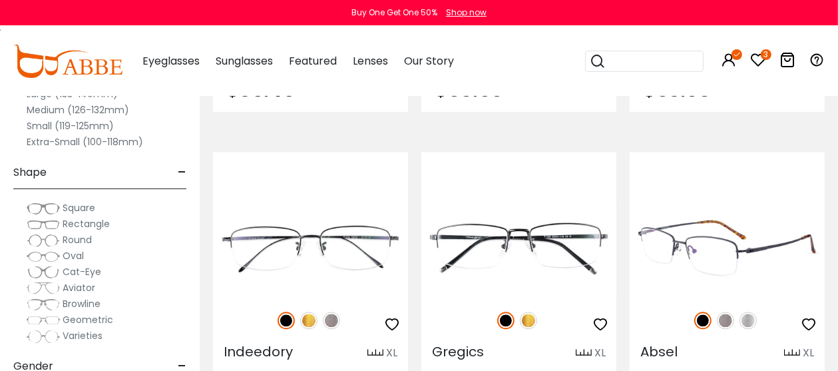
click at [733, 270] on img at bounding box center [727, 248] width 195 height 97
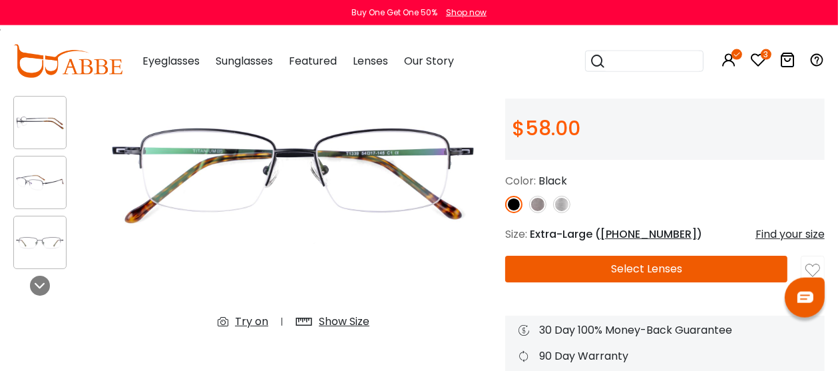
scroll to position [143, 0]
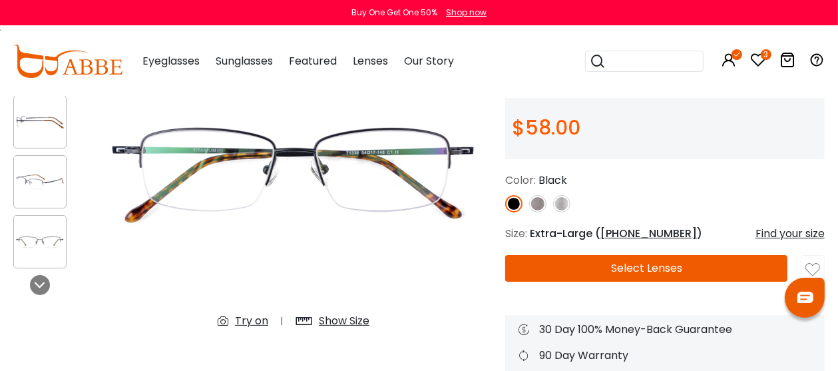
click at [342, 318] on div "Show Size" at bounding box center [344, 321] width 51 height 16
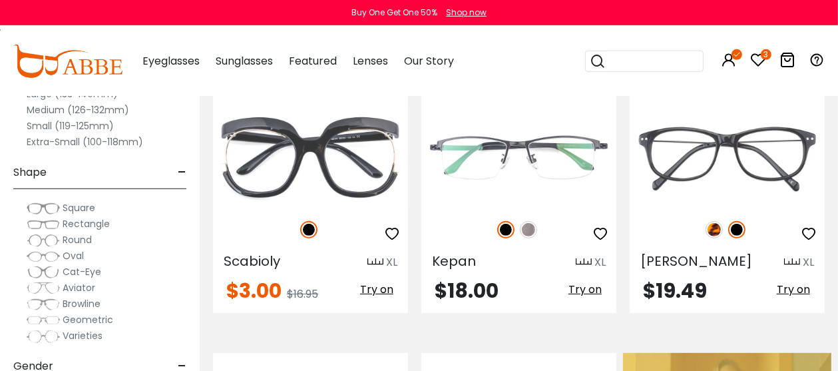
scroll to position [325, 0]
